Goal: Navigation & Orientation: Find specific page/section

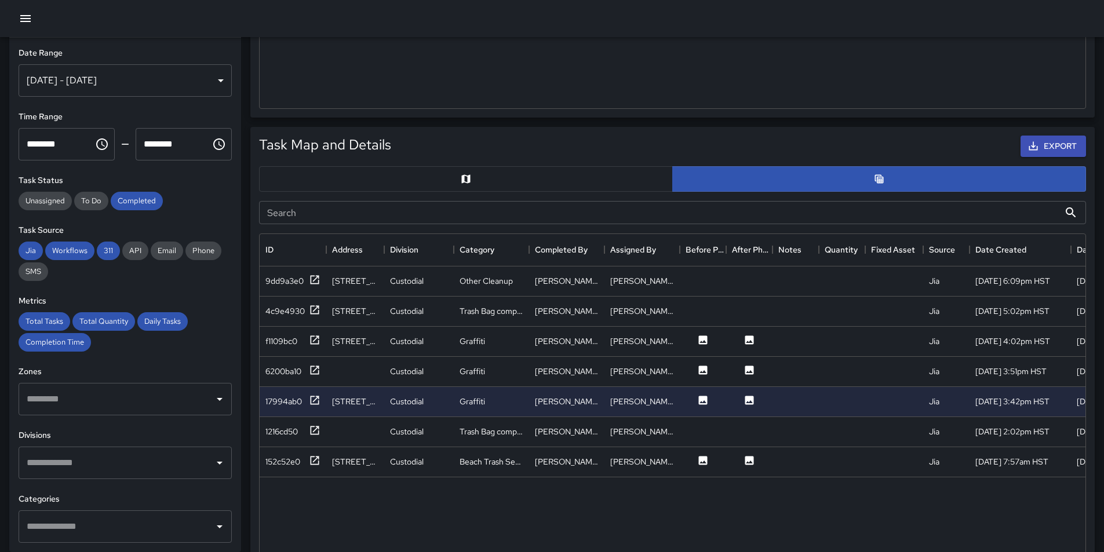
scroll to position [423, 817]
click at [709, 338] on button at bounding box center [702, 341] width 35 height 14
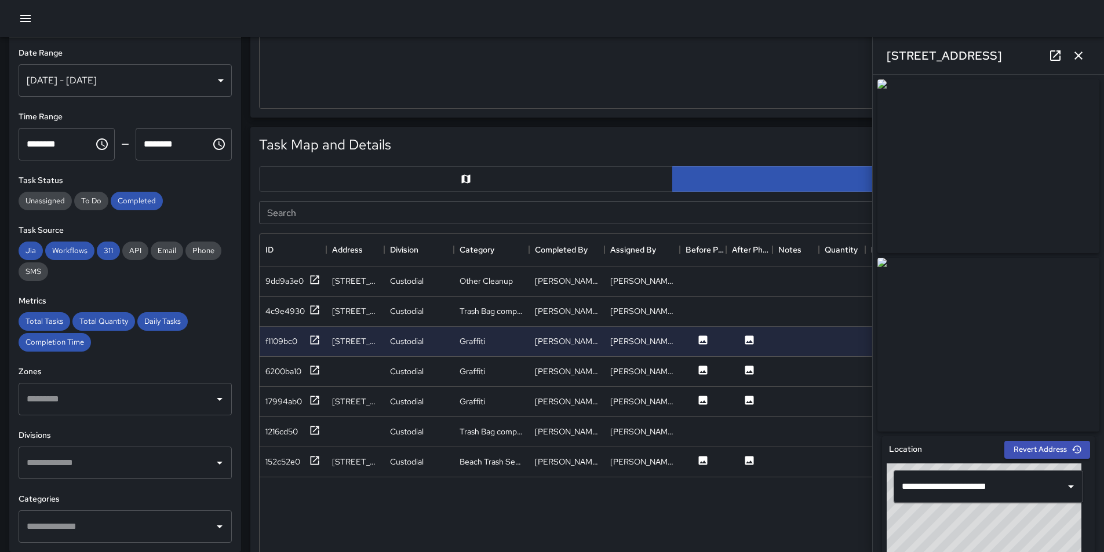
click at [743, 510] on div "9dd9a3e0 273 Beach Walk Custodial Other Cleanup [PERSON_NAME] [PERSON_NAME] Jia…" at bounding box center [774, 465] width 1028 height 399
click at [1078, 55] on icon "button" at bounding box center [1078, 56] width 8 height 8
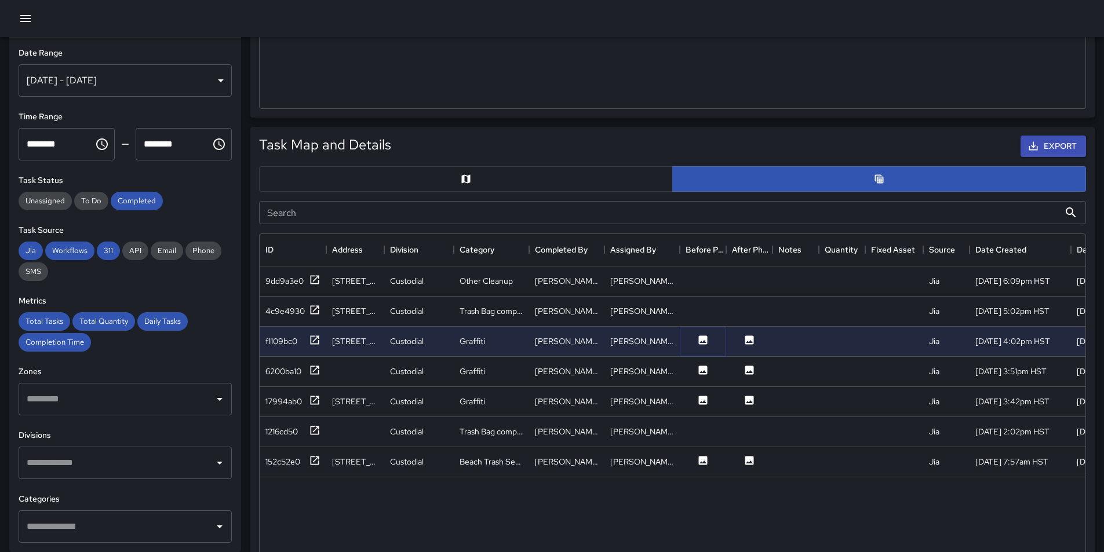
click at [698, 344] on icon at bounding box center [703, 340] width 12 height 12
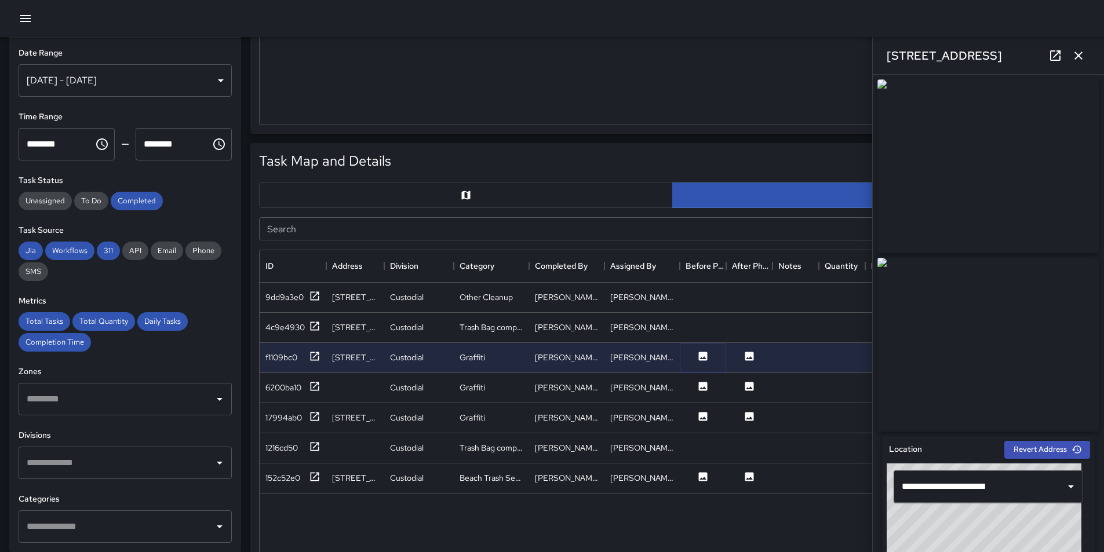
scroll to position [348, 0]
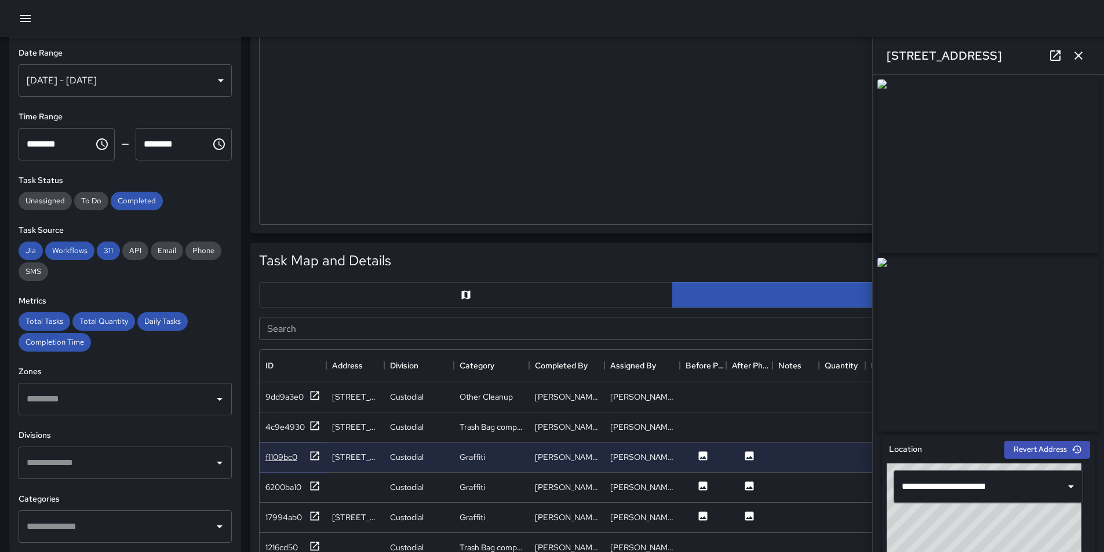
click at [315, 457] on icon at bounding box center [315, 456] width 12 height 12
click at [314, 425] on icon at bounding box center [315, 426] width 12 height 12
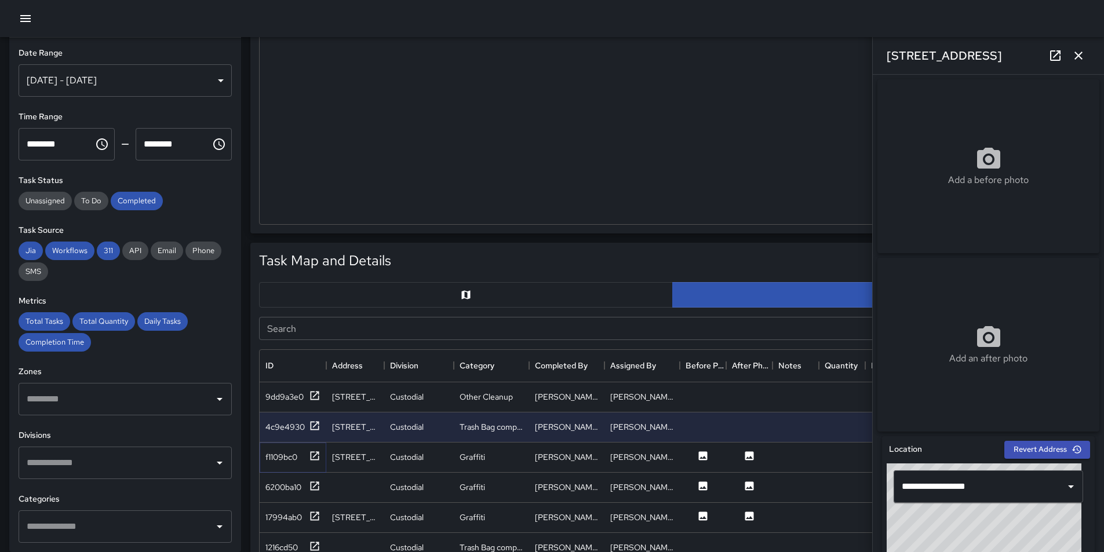
drag, startPoint x: 317, startPoint y: 454, endPoint x: 396, endPoint y: 482, distance: 83.0
click at [317, 454] on icon at bounding box center [315, 456] width 12 height 12
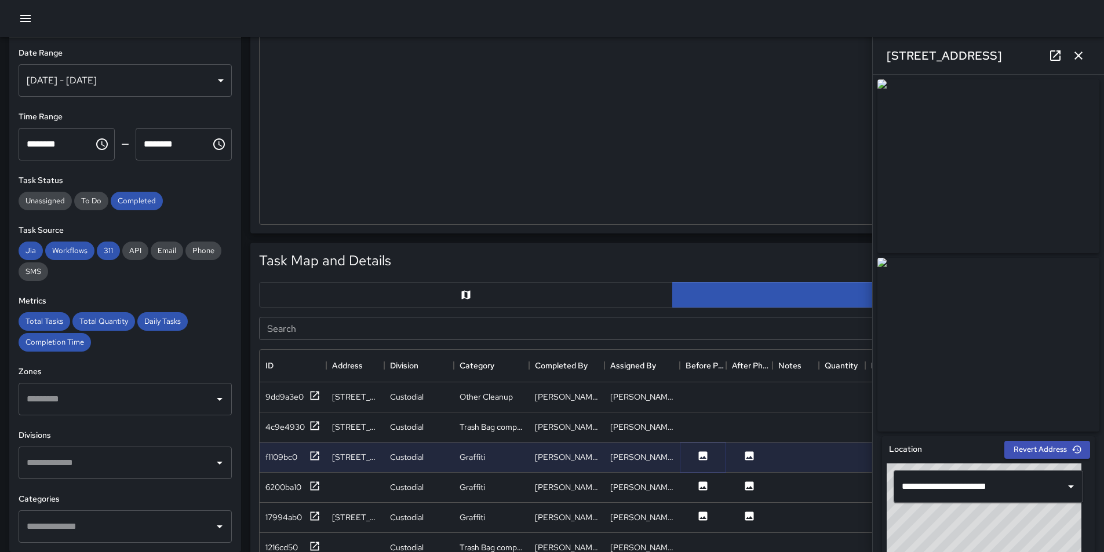
click at [703, 452] on icon at bounding box center [703, 455] width 9 height 9
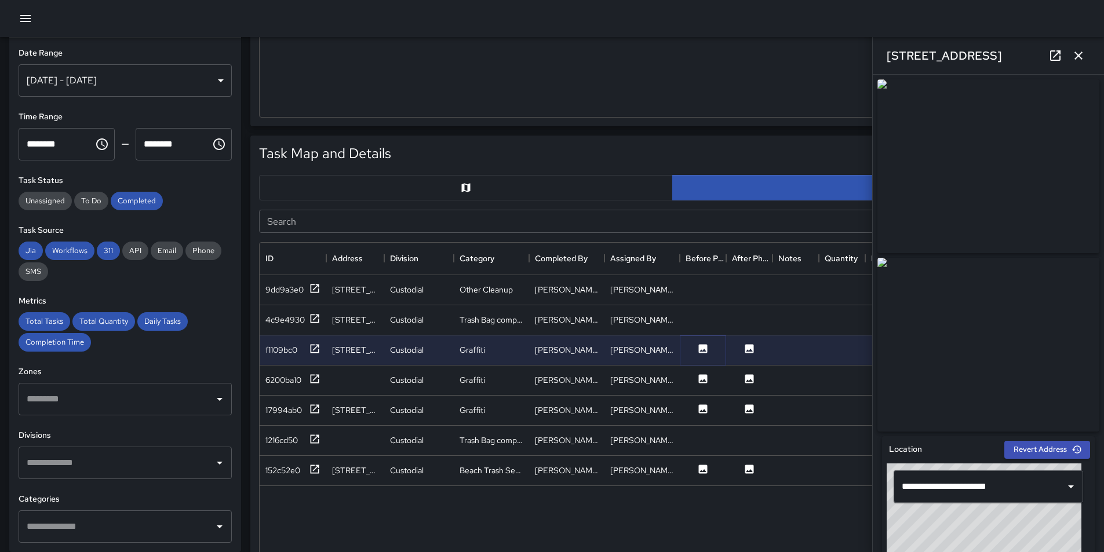
scroll to position [463, 0]
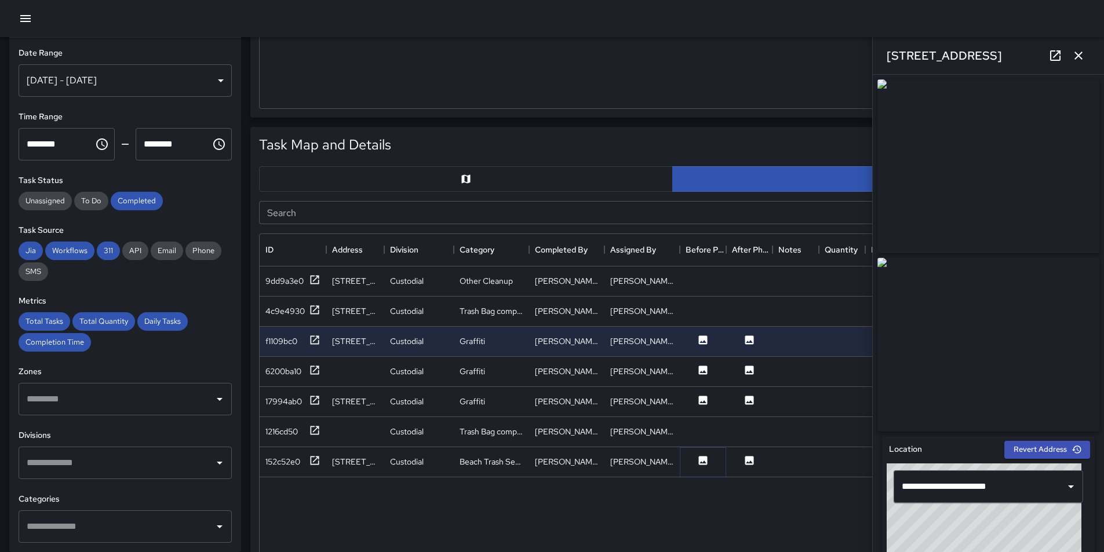
click at [699, 462] on icon at bounding box center [703, 460] width 9 height 9
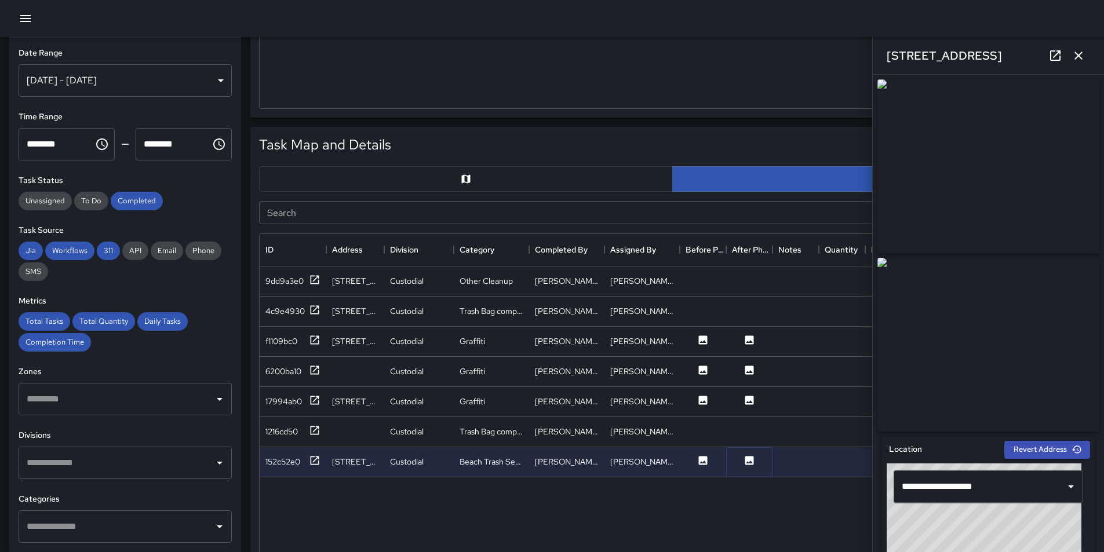
click at [749, 461] on icon at bounding box center [749, 460] width 9 height 9
click at [754, 398] on icon at bounding box center [749, 401] width 12 height 12
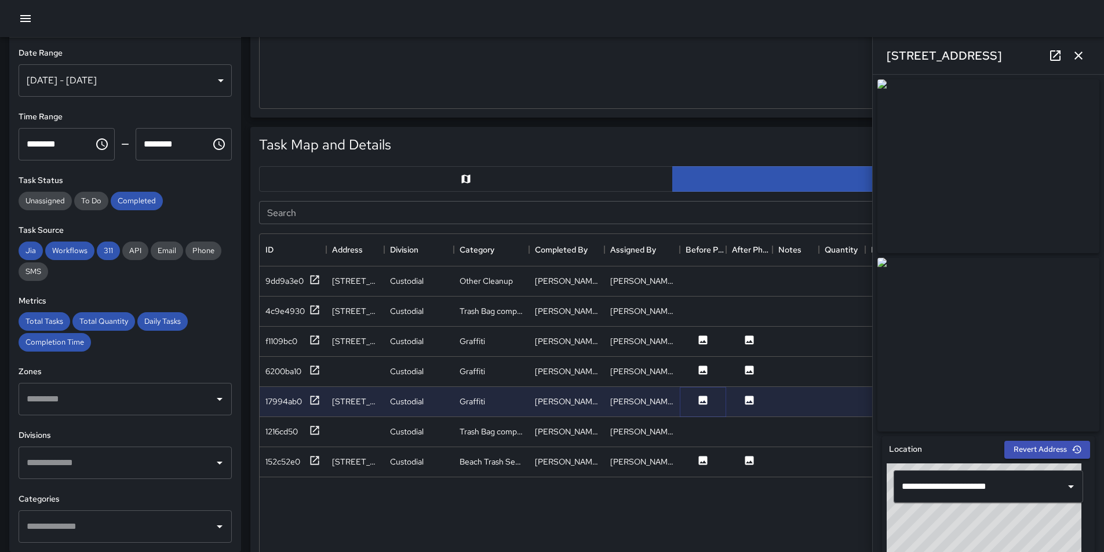
click at [703, 399] on icon at bounding box center [703, 400] width 9 height 9
click at [704, 365] on icon at bounding box center [703, 370] width 12 height 12
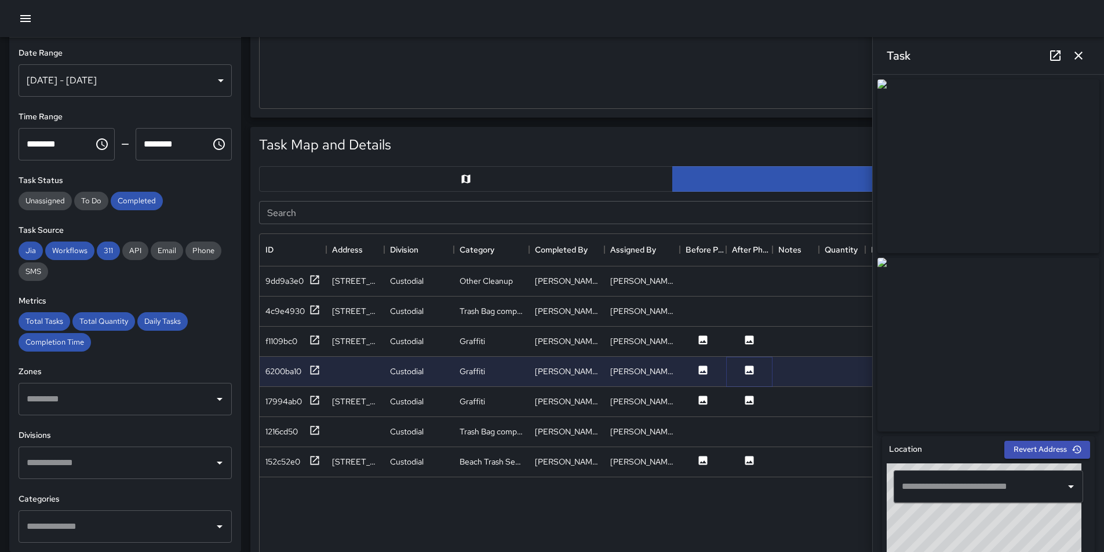
click at [755, 365] on button at bounding box center [749, 371] width 35 height 14
click at [755, 337] on button at bounding box center [749, 341] width 35 height 14
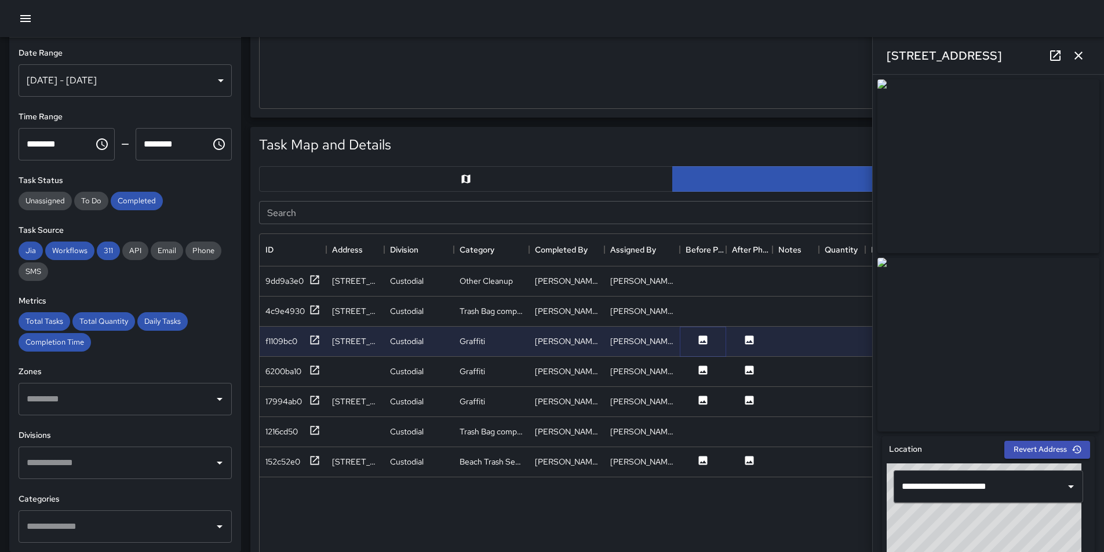
click at [705, 338] on icon at bounding box center [703, 339] width 9 height 9
drag, startPoint x: 988, startPoint y: 193, endPoint x: 1053, endPoint y: 174, distance: 67.8
click at [1053, 174] on img at bounding box center [988, 166] width 222 height 174
